Goal: Navigation & Orientation: Find specific page/section

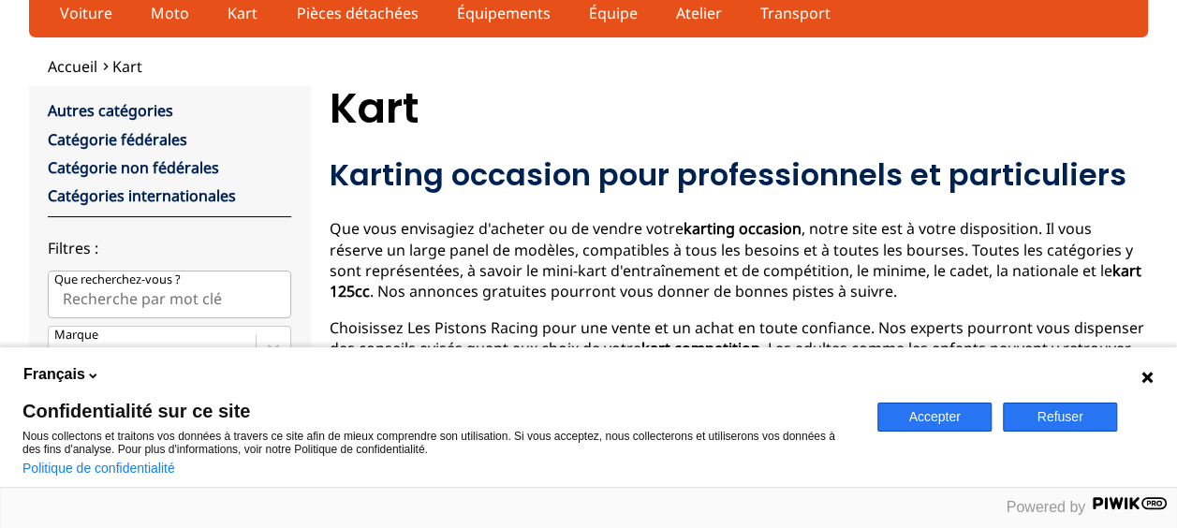
scroll to position [94, 0]
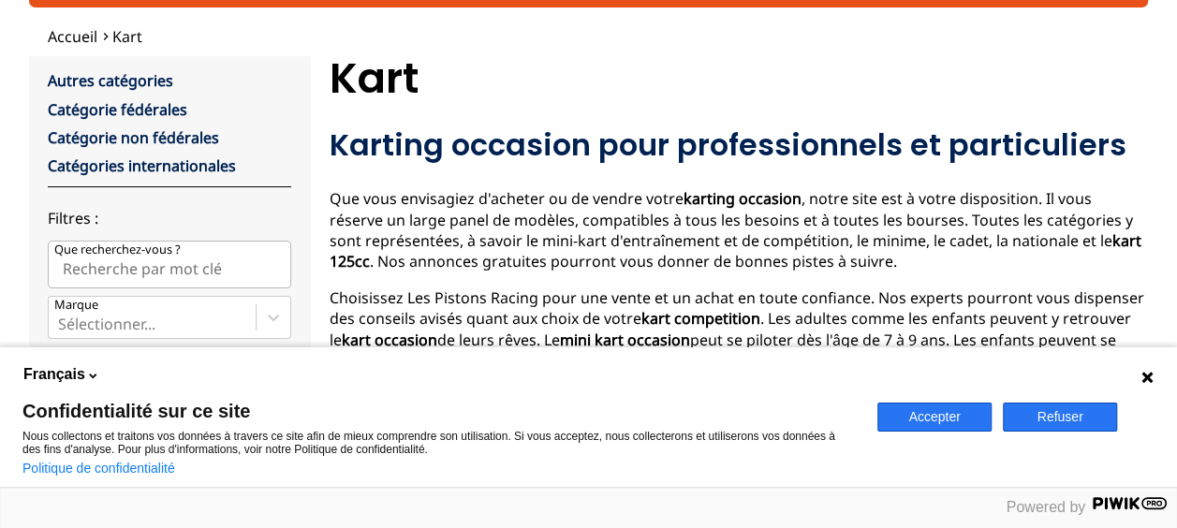
click at [949, 416] on button "Accepter" at bounding box center [934, 417] width 114 height 29
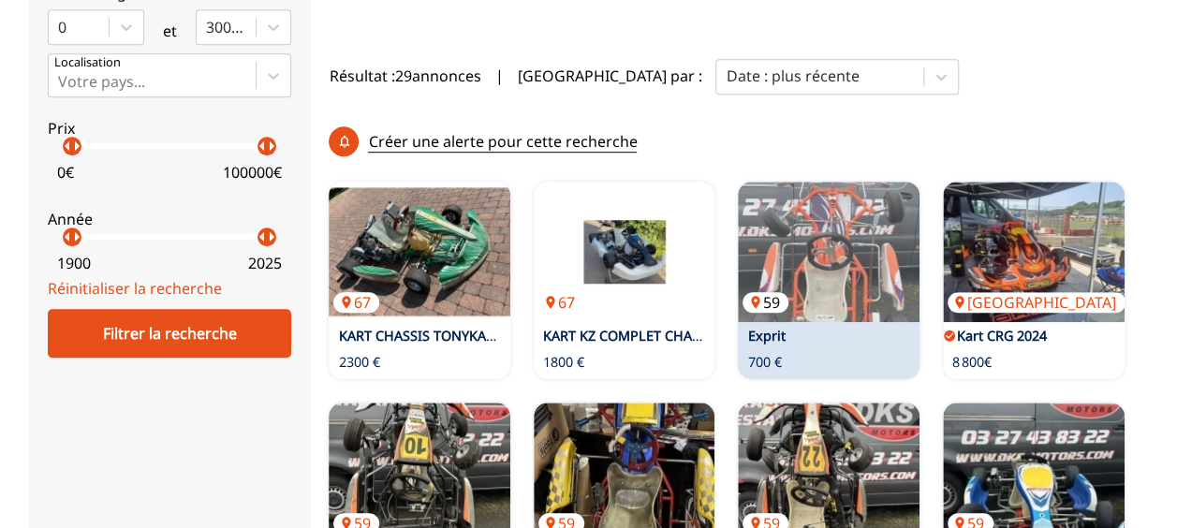
scroll to position [655, 0]
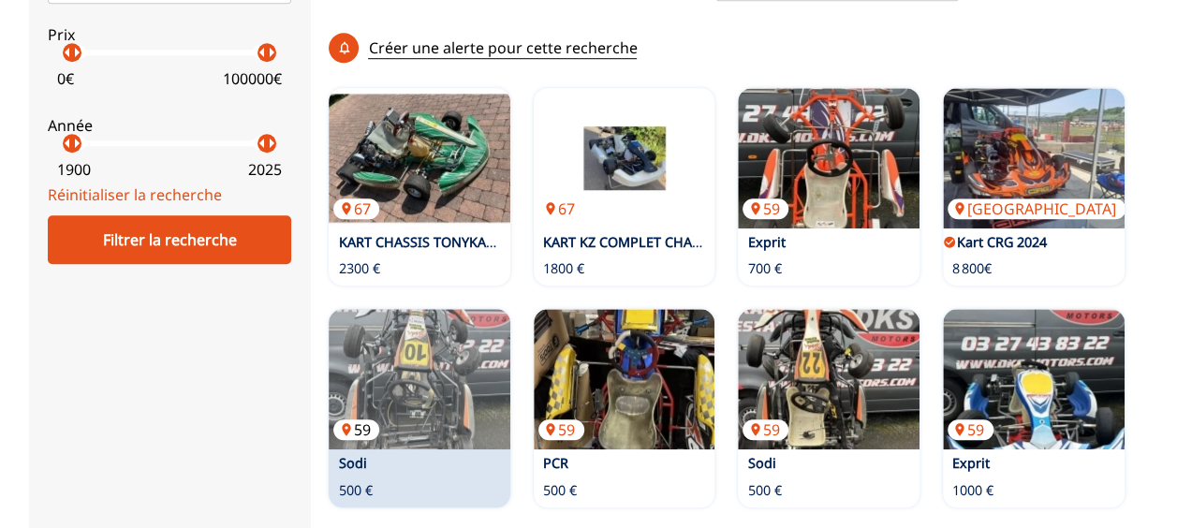
click at [489, 309] on img at bounding box center [420, 379] width 182 height 140
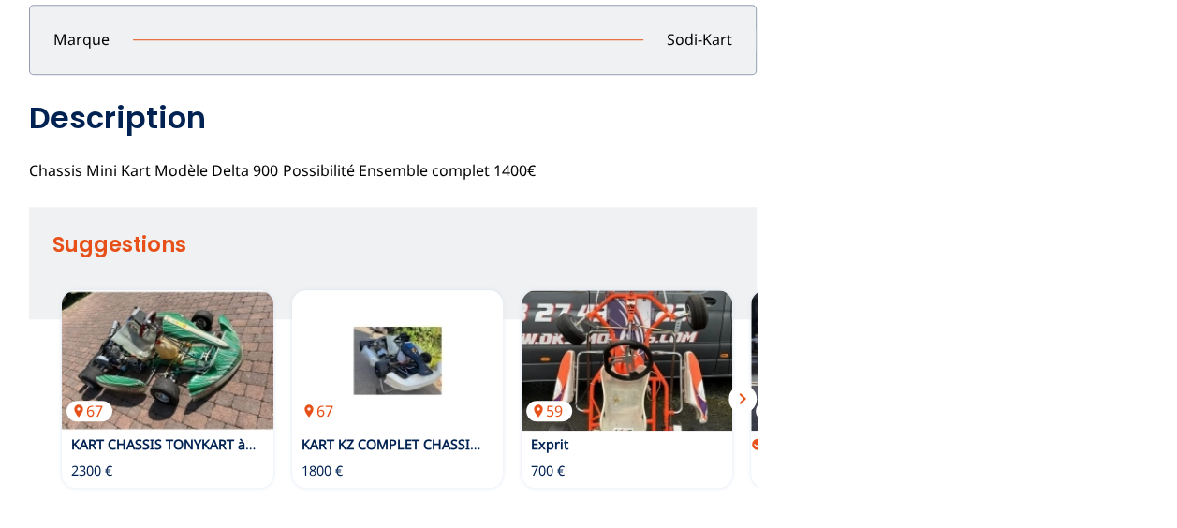
scroll to position [749, 0]
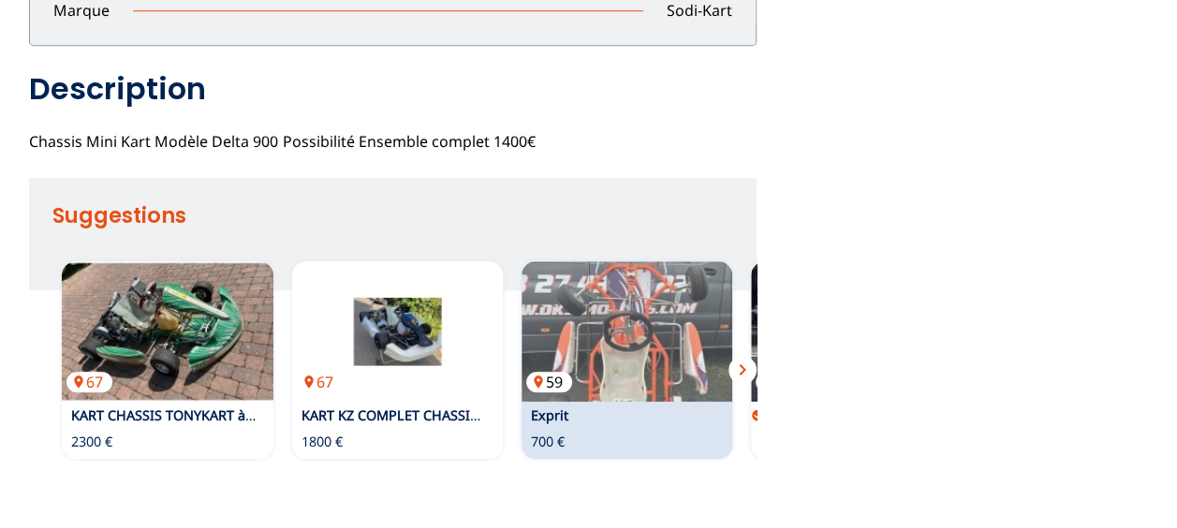
click at [667, 353] on img at bounding box center [627, 331] width 211 height 140
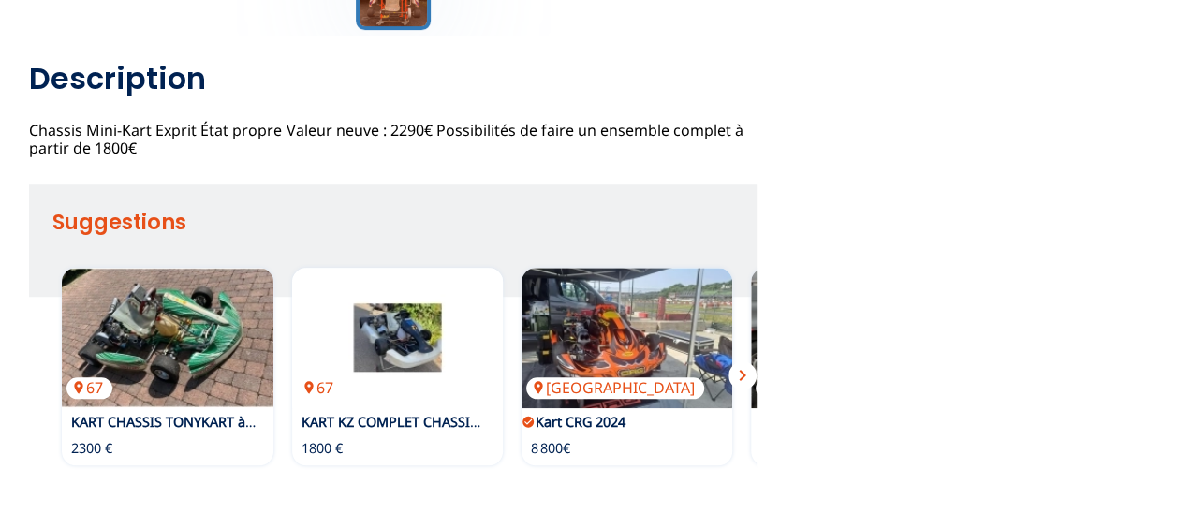
scroll to position [655, 0]
